Goal: Transaction & Acquisition: Download file/media

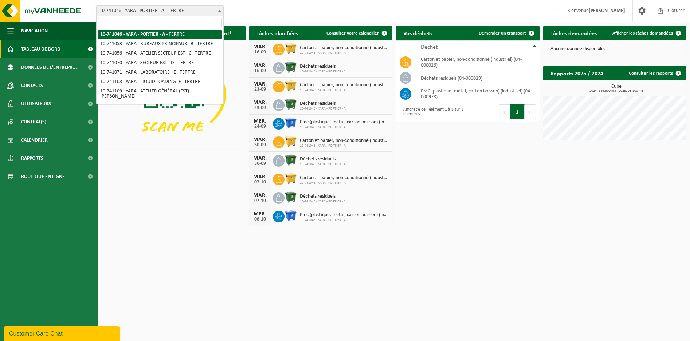
click at [220, 8] on span at bounding box center [219, 10] width 7 height 9
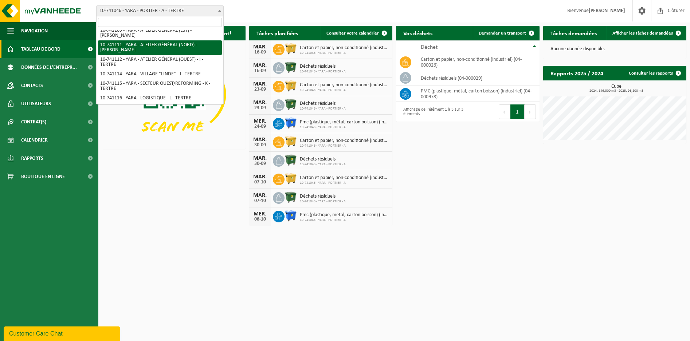
scroll to position [121, 0]
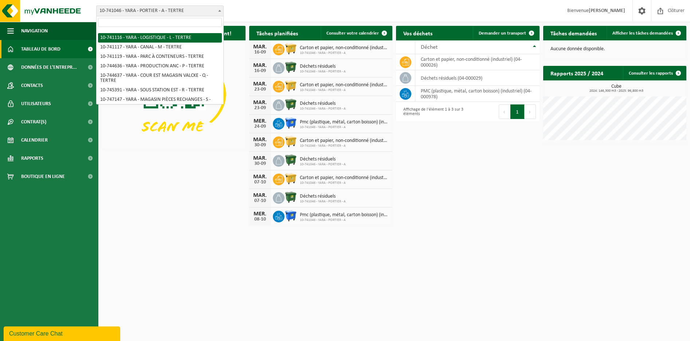
select select "4518"
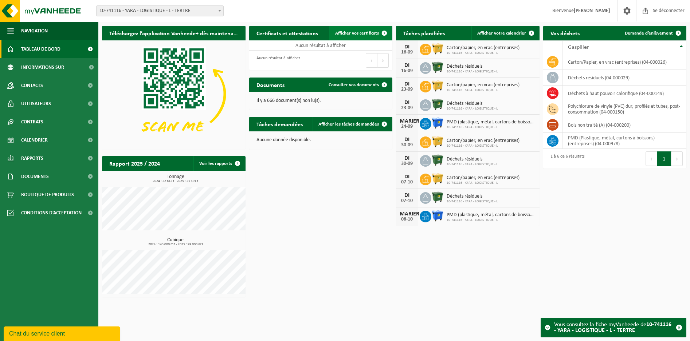
click at [355, 33] on span "Afficher vos certificats" at bounding box center [357, 33] width 44 height 5
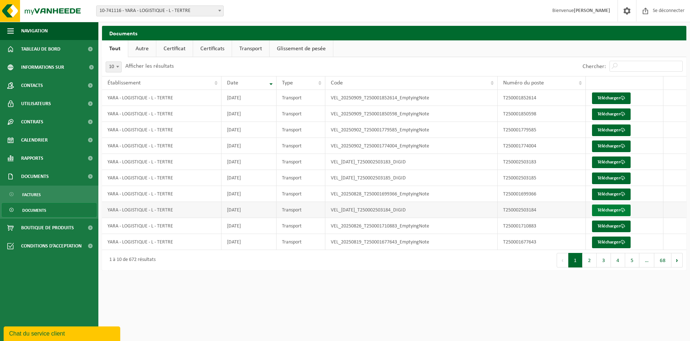
click at [610, 211] on font "Télécharger" at bounding box center [608, 210] width 23 height 5
click at [431, 306] on html "Vestiging: 10-741046 - YARA - PORTIER - A - TERTRE 10-741053 - YARA - BUREAUX P…" at bounding box center [345, 170] width 690 height 341
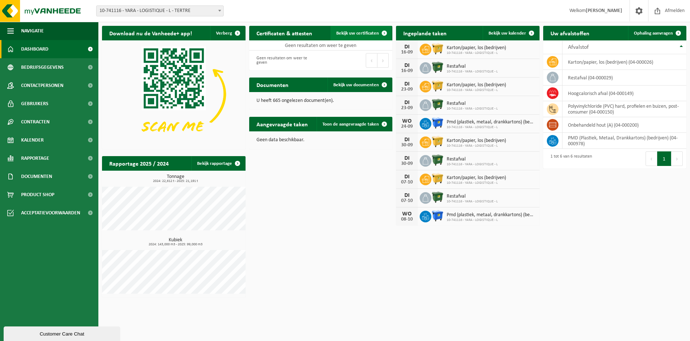
click at [346, 31] on span "Bekijk uw certificaten" at bounding box center [357, 33] width 43 height 5
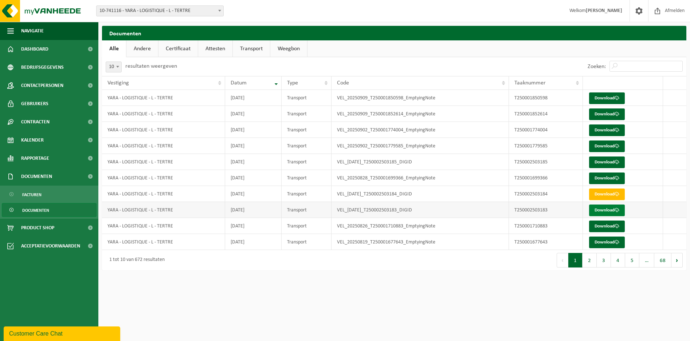
click at [611, 213] on link "Download" at bounding box center [607, 211] width 36 height 12
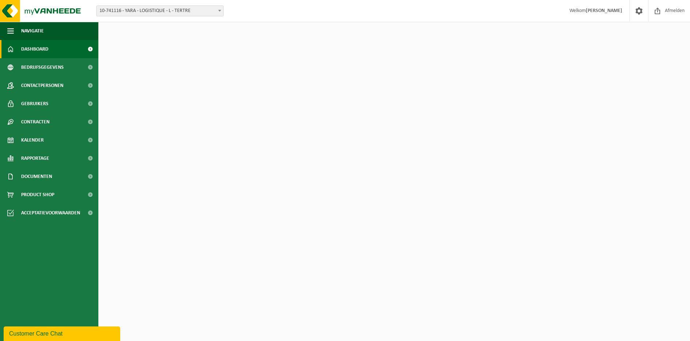
click at [216, 11] on span at bounding box center [219, 10] width 7 height 9
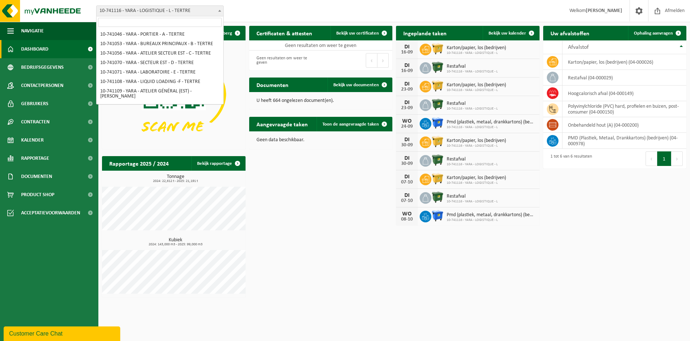
scroll to position [106, 0]
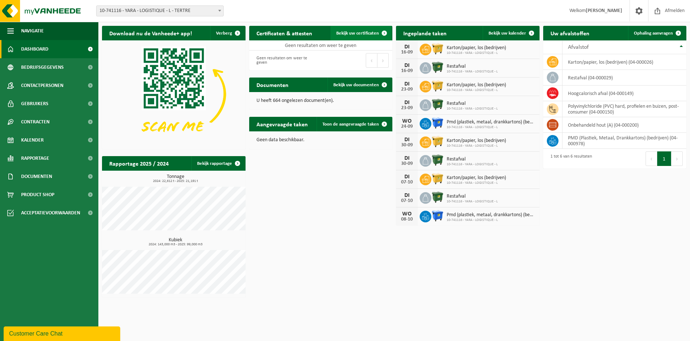
click at [365, 33] on span "Bekijk uw certificaten" at bounding box center [357, 33] width 43 height 5
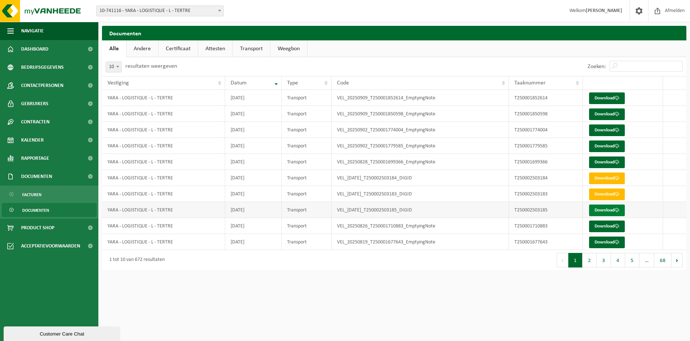
click at [598, 212] on link "Download" at bounding box center [607, 211] width 36 height 12
click at [605, 162] on link "Download" at bounding box center [607, 163] width 36 height 12
click at [608, 114] on link "Download" at bounding box center [607, 115] width 36 height 12
click at [602, 97] on link "Download" at bounding box center [607, 98] width 36 height 12
